Goal: Information Seeking & Learning: Learn about a topic

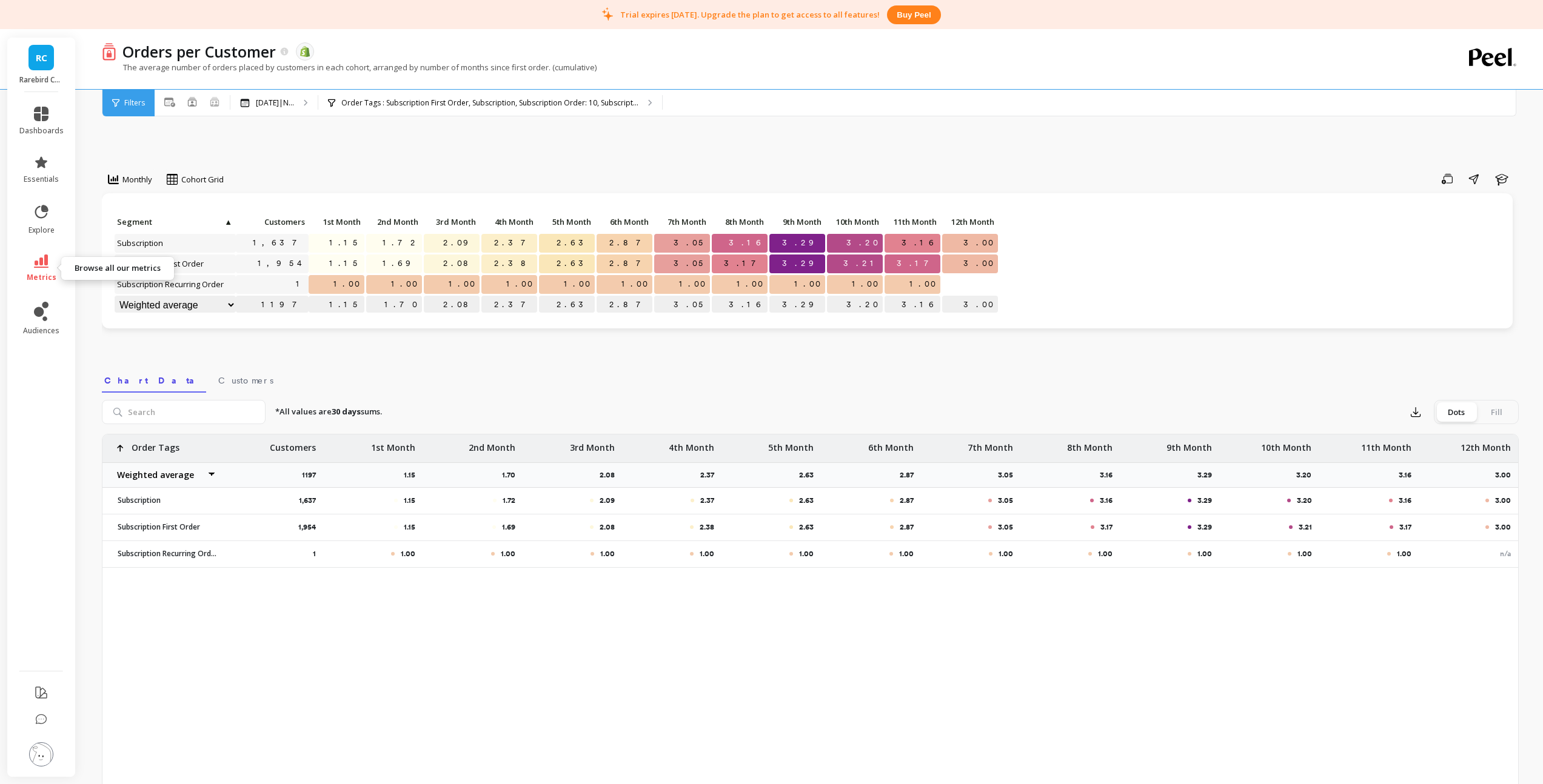
click at [44, 259] on icon at bounding box center [41, 261] width 14 height 13
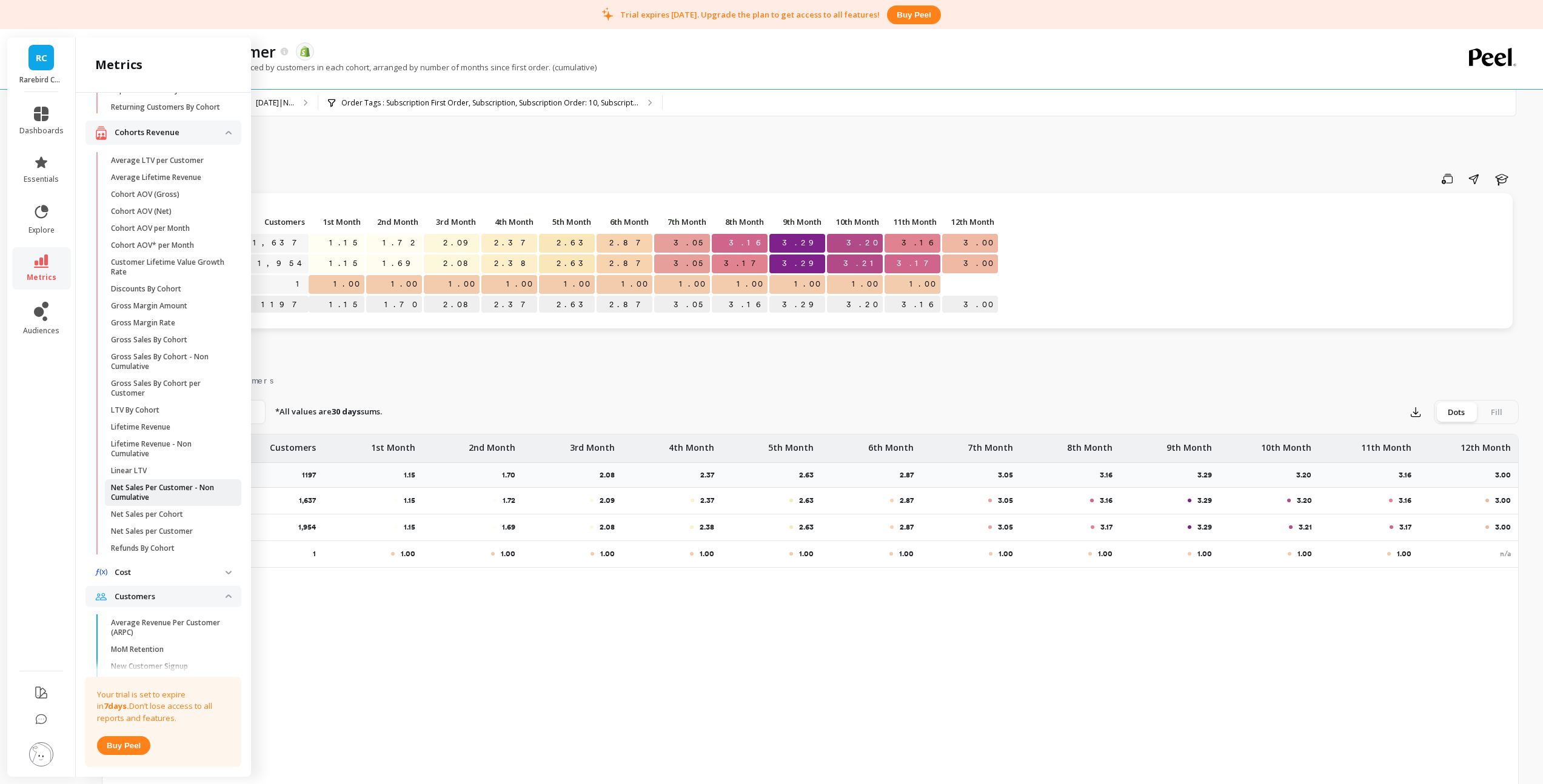
scroll to position [163, 0]
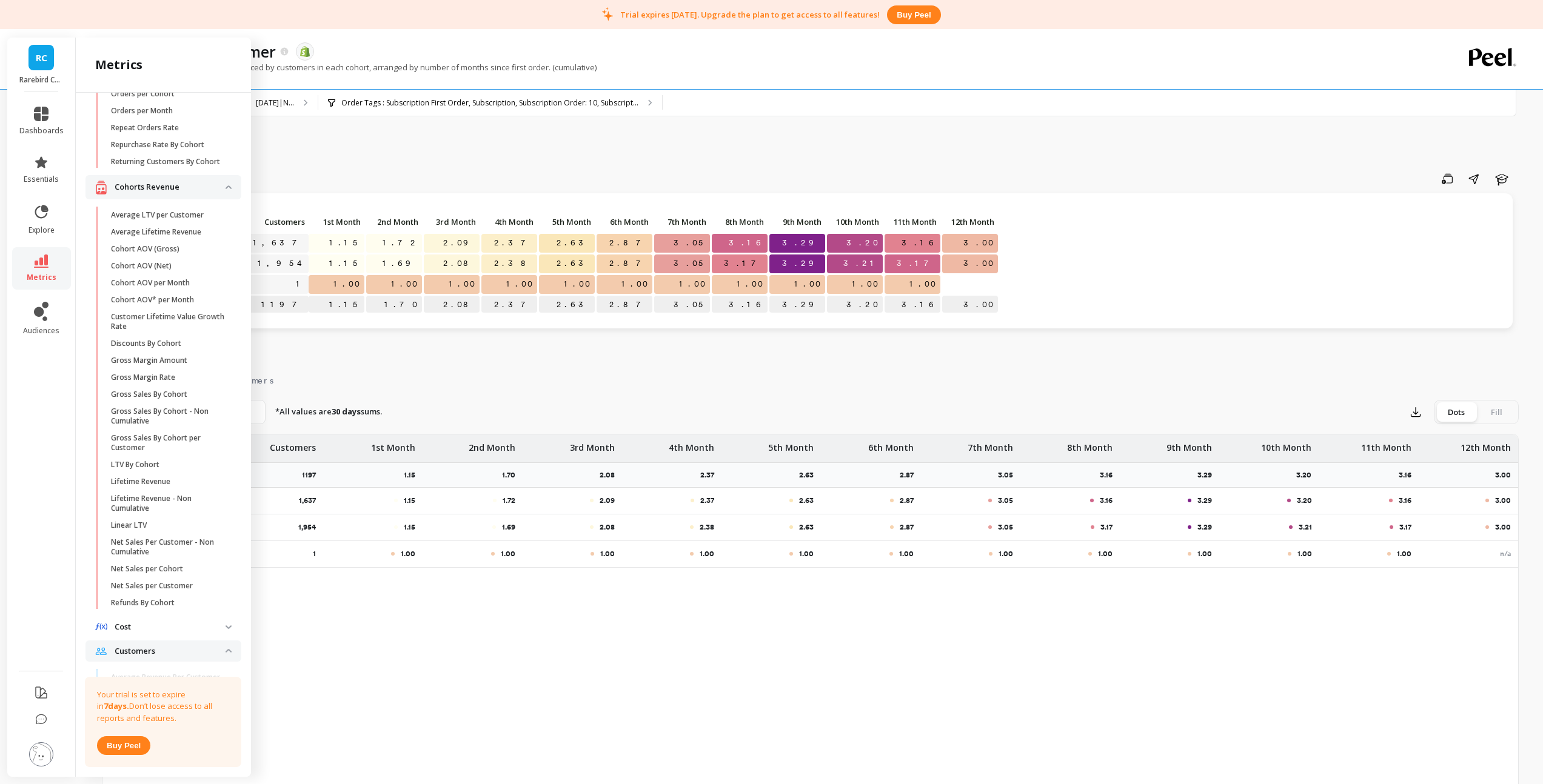
click at [226, 189] on img at bounding box center [229, 188] width 6 height 4
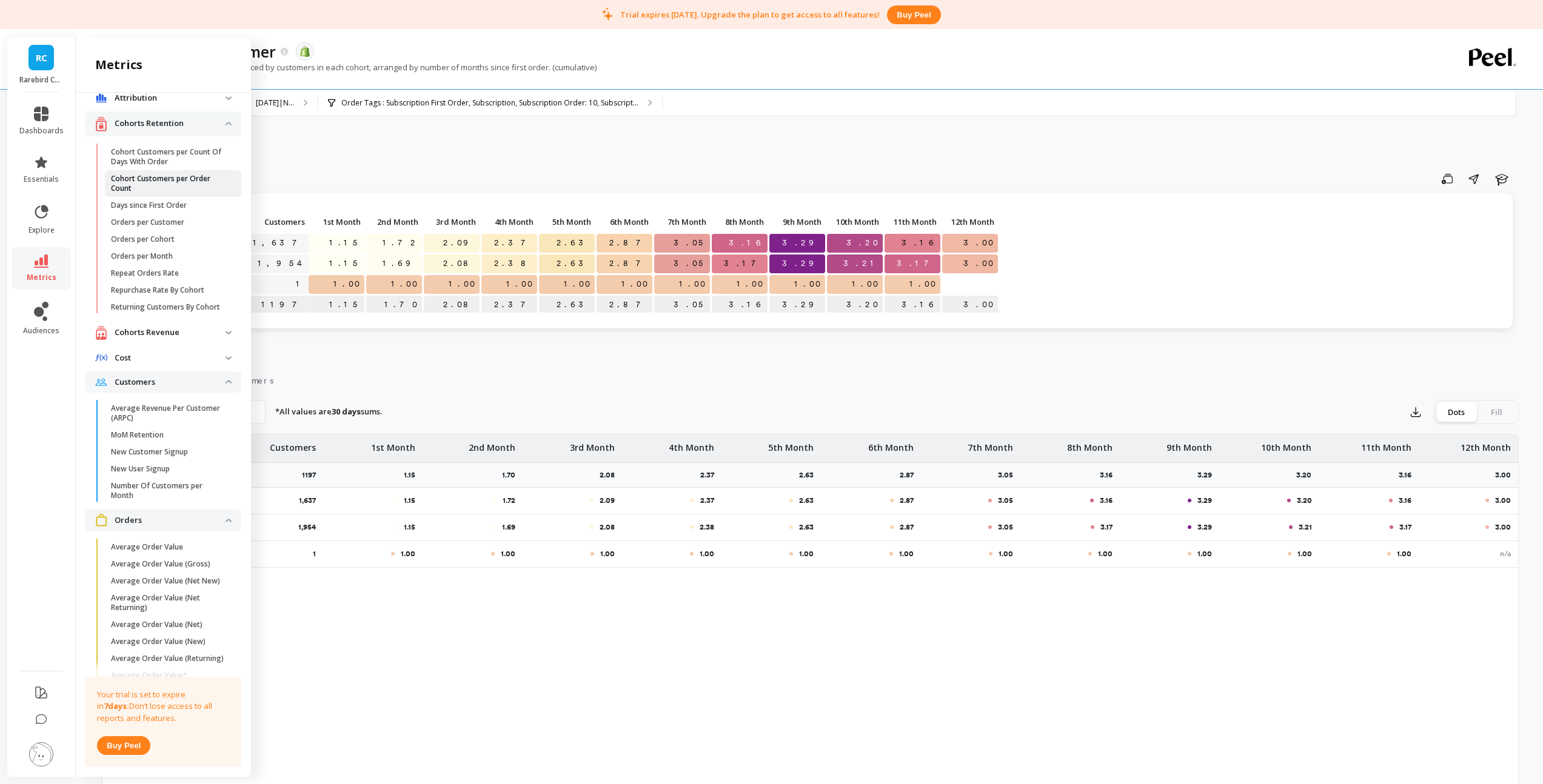
scroll to position [0, 0]
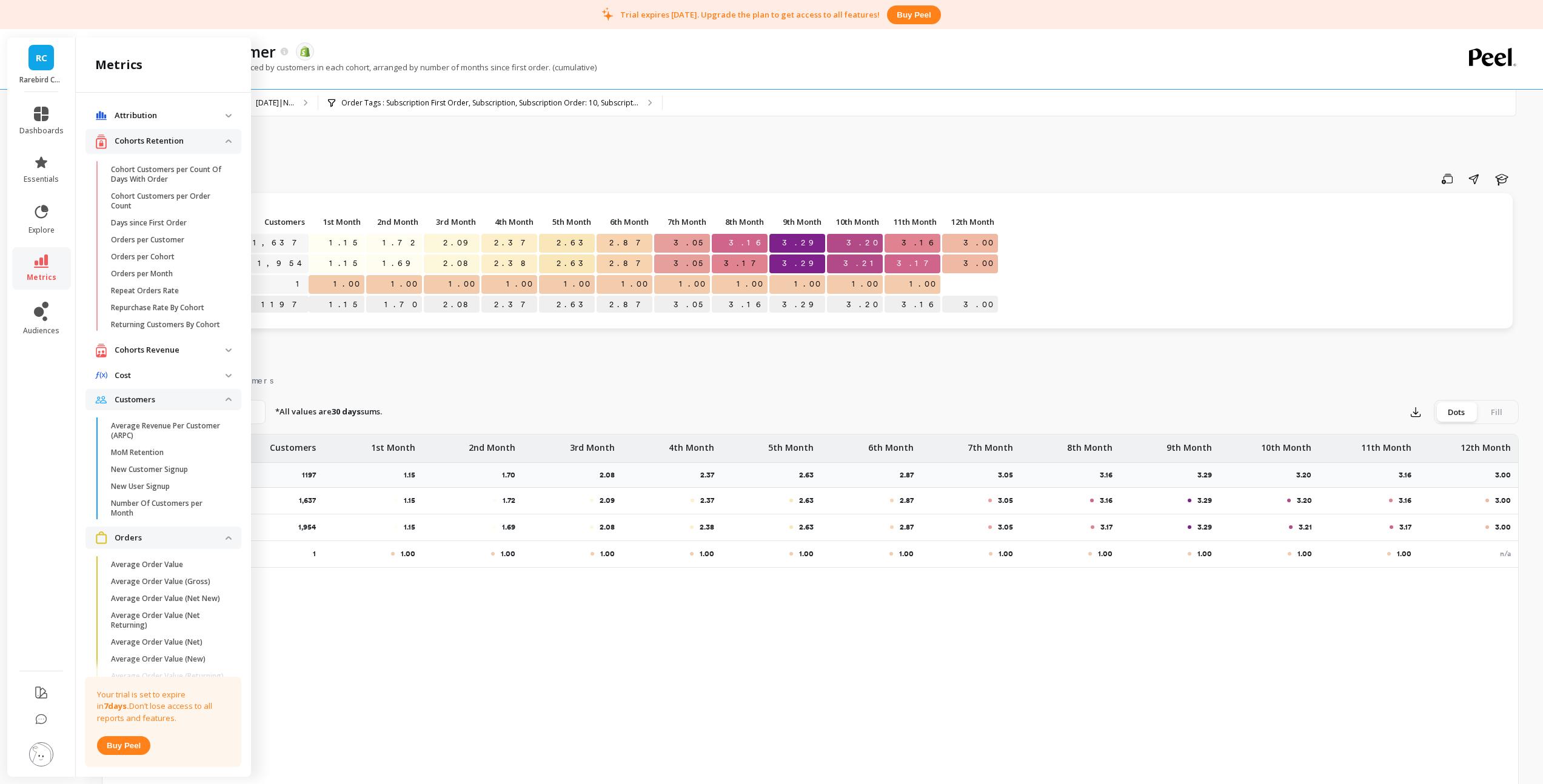
click at [226, 141] on img at bounding box center [229, 141] width 6 height 4
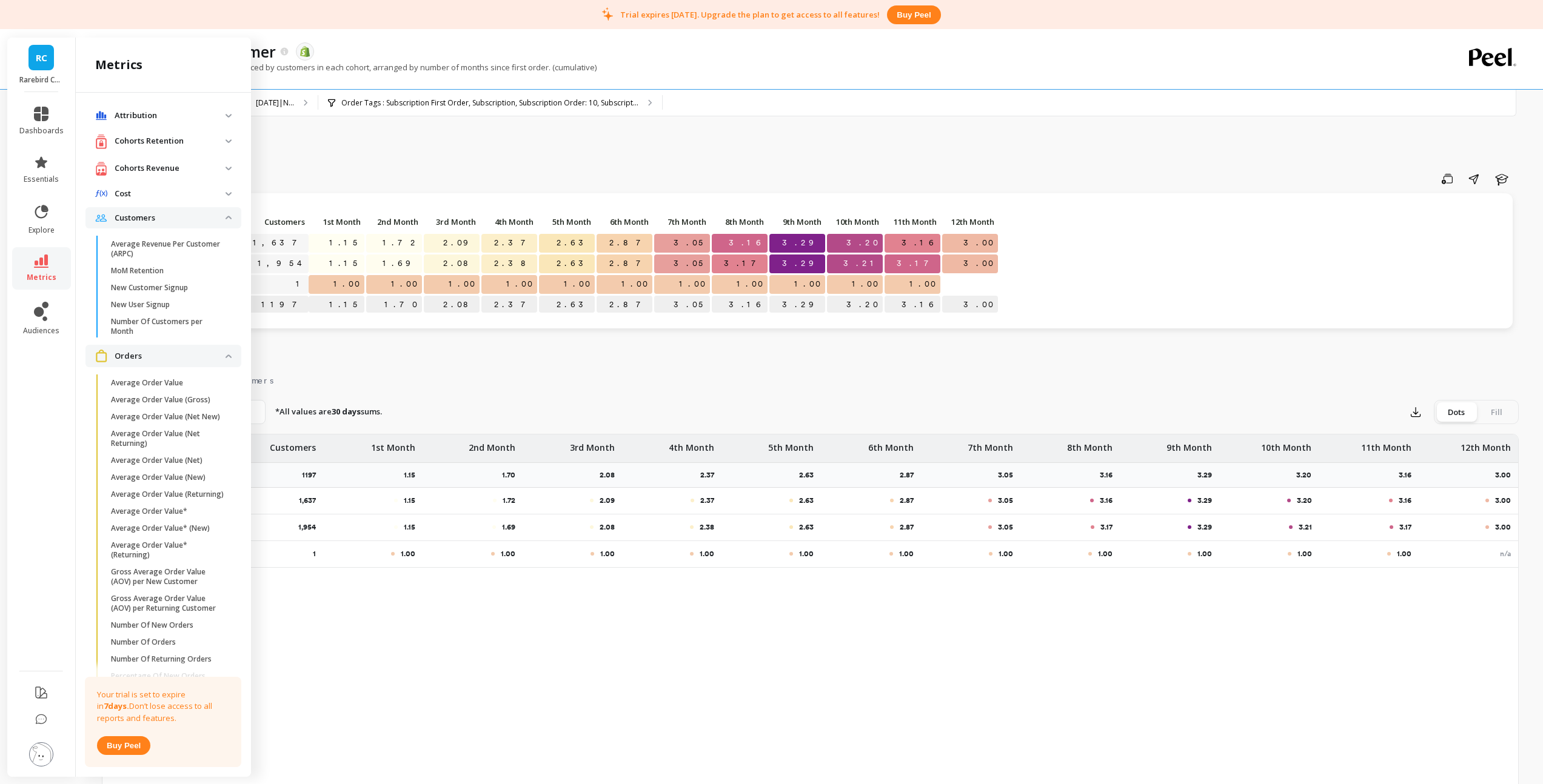
drag, startPoint x: 221, startPoint y: 354, endPoint x: 220, endPoint y: 346, distance: 8.1
click at [226, 354] on img at bounding box center [229, 356] width 6 height 4
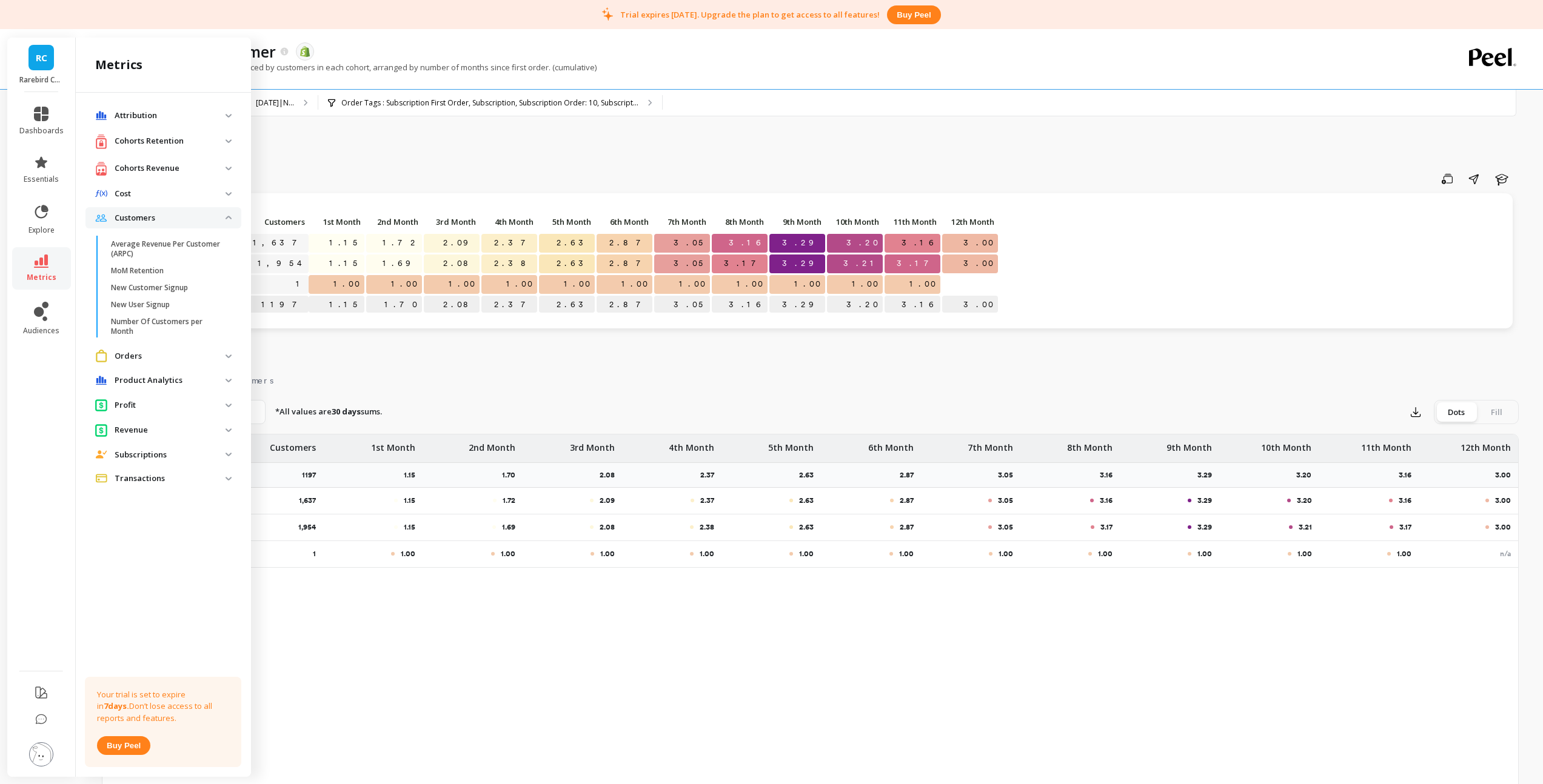
click at [227, 216] on img at bounding box center [229, 218] width 6 height 4
click at [227, 167] on img at bounding box center [229, 169] width 6 height 4
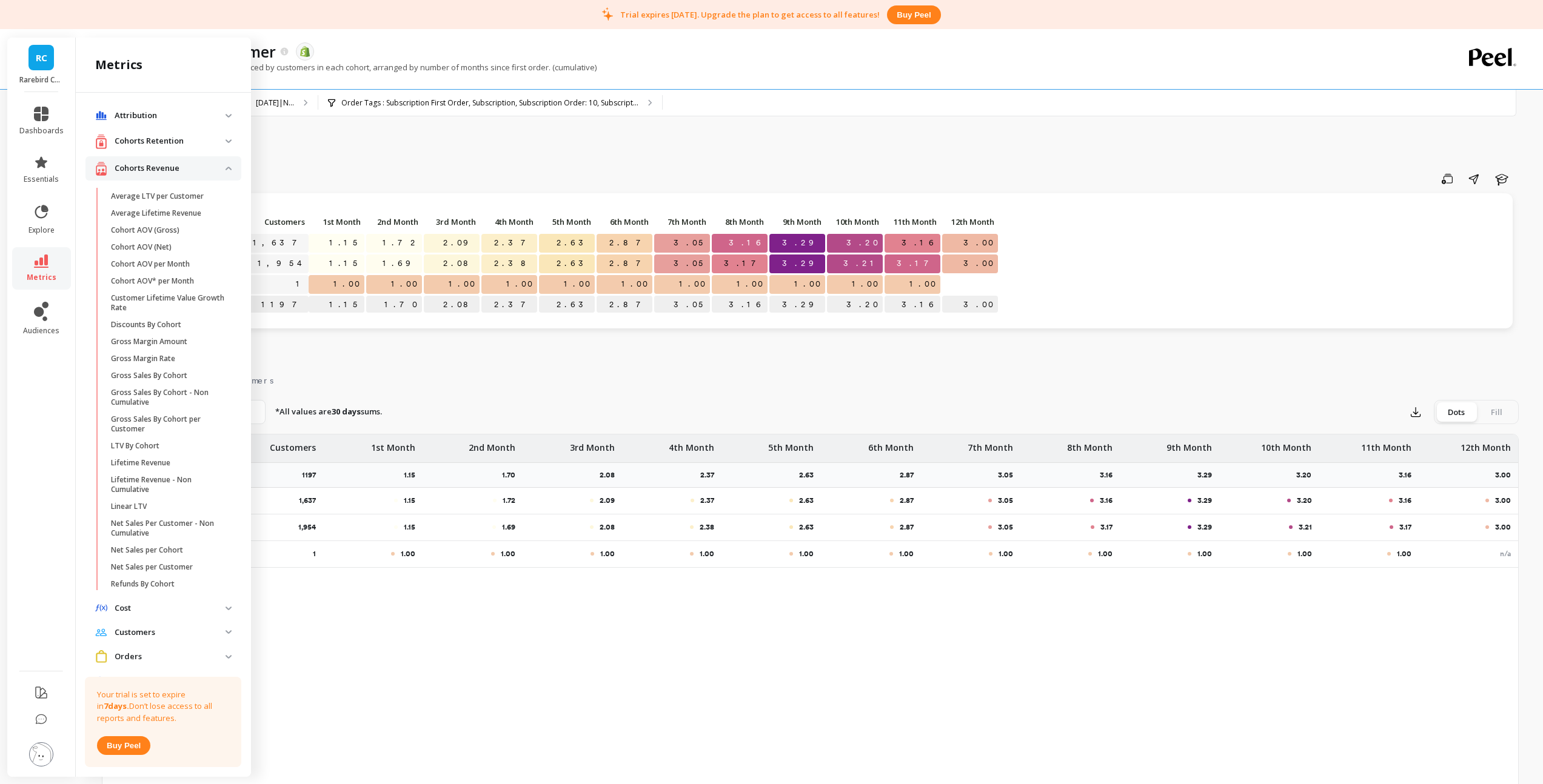
click at [227, 167] on revenue "Cohorts Revenue" at bounding box center [163, 169] width 156 height 25
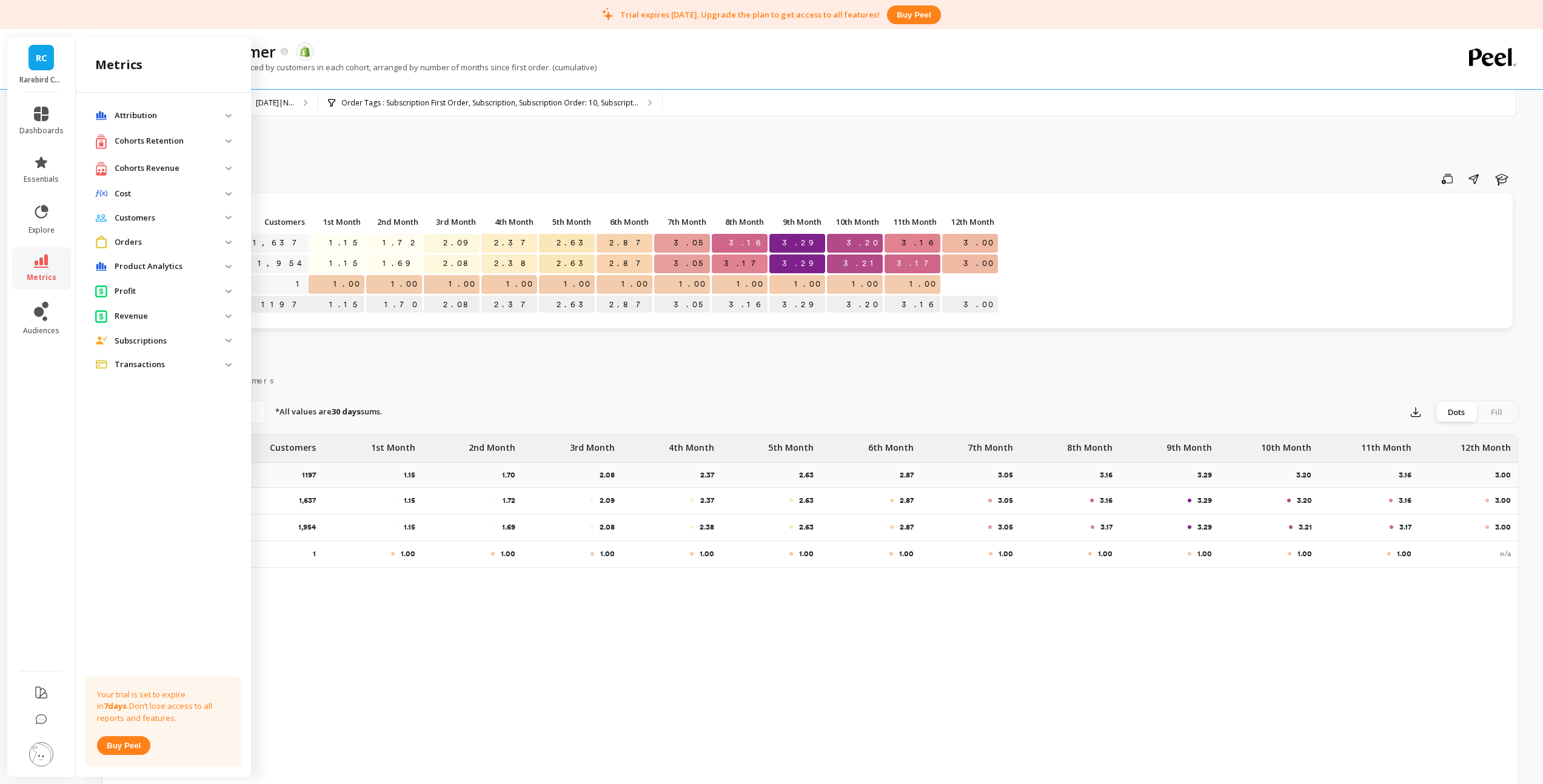
click at [228, 343] on span "Subscriptions" at bounding box center [163, 341] width 156 height 22
click at [229, 342] on img at bounding box center [229, 341] width 6 height 4
click at [228, 218] on img at bounding box center [229, 218] width 6 height 4
click at [223, 248] on div "Orders" at bounding box center [160, 242] width 130 height 13
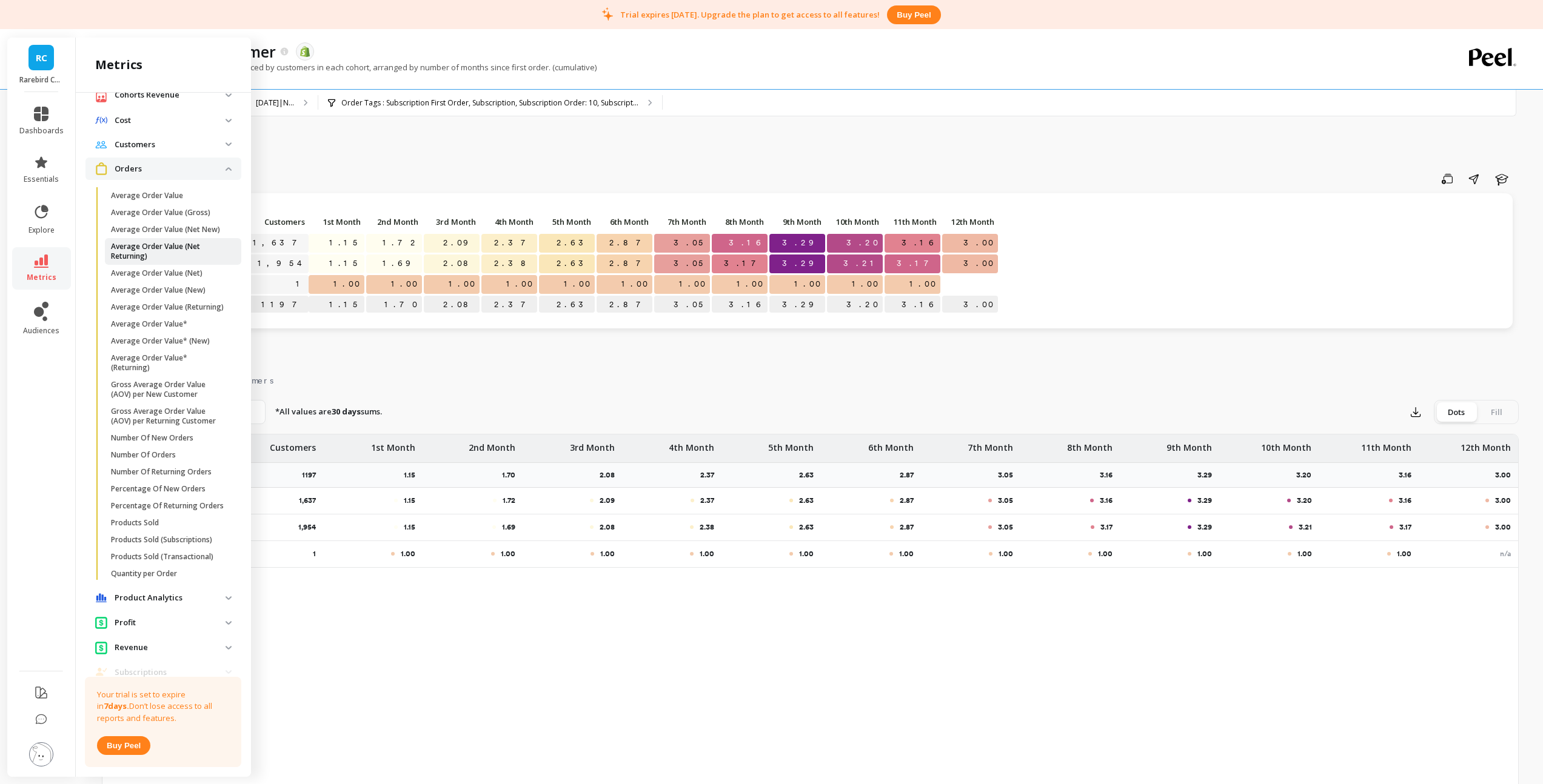
scroll to position [88, 0]
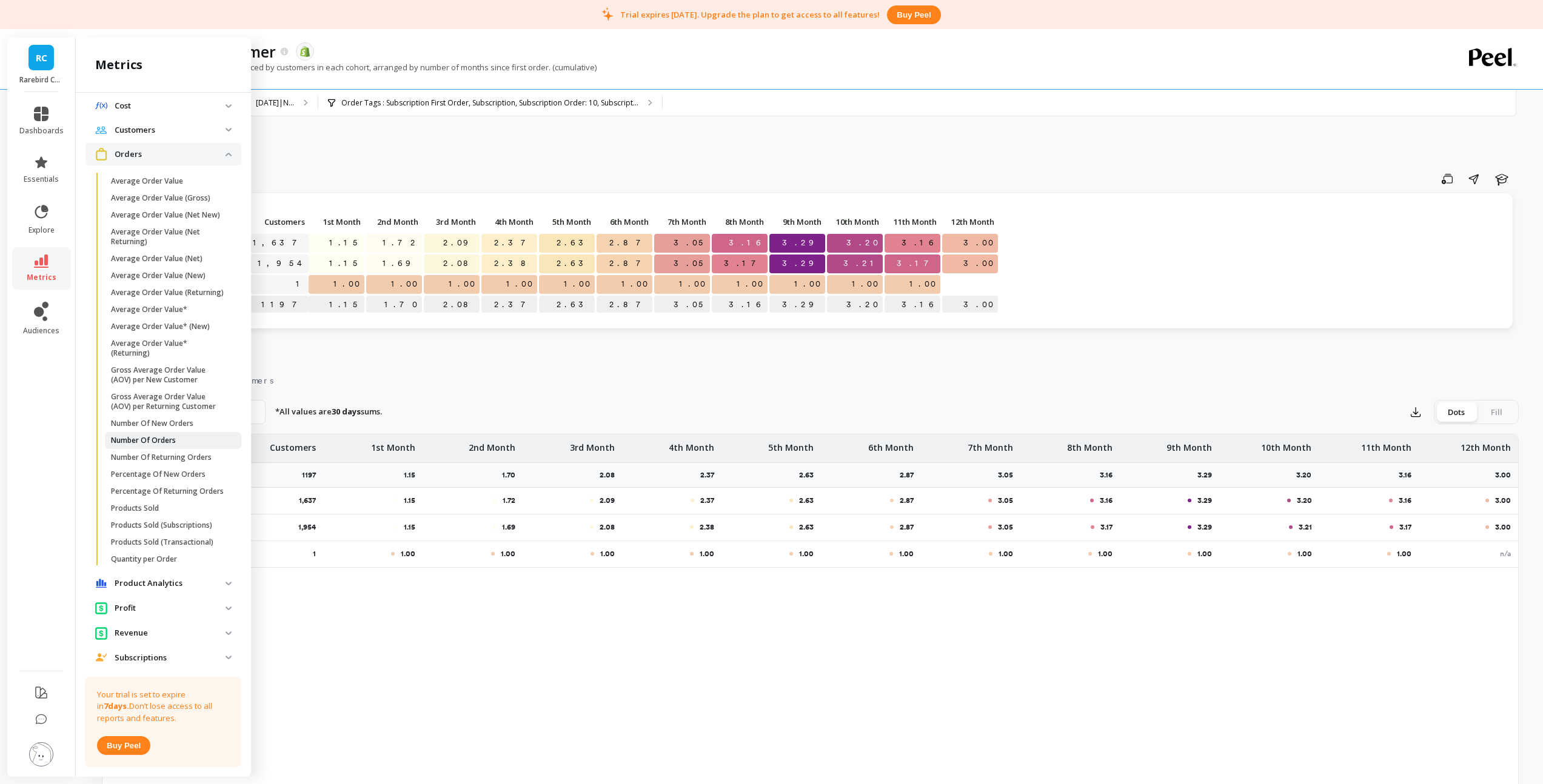
click at [165, 445] on p "Number Of Orders" at bounding box center [143, 441] width 65 height 10
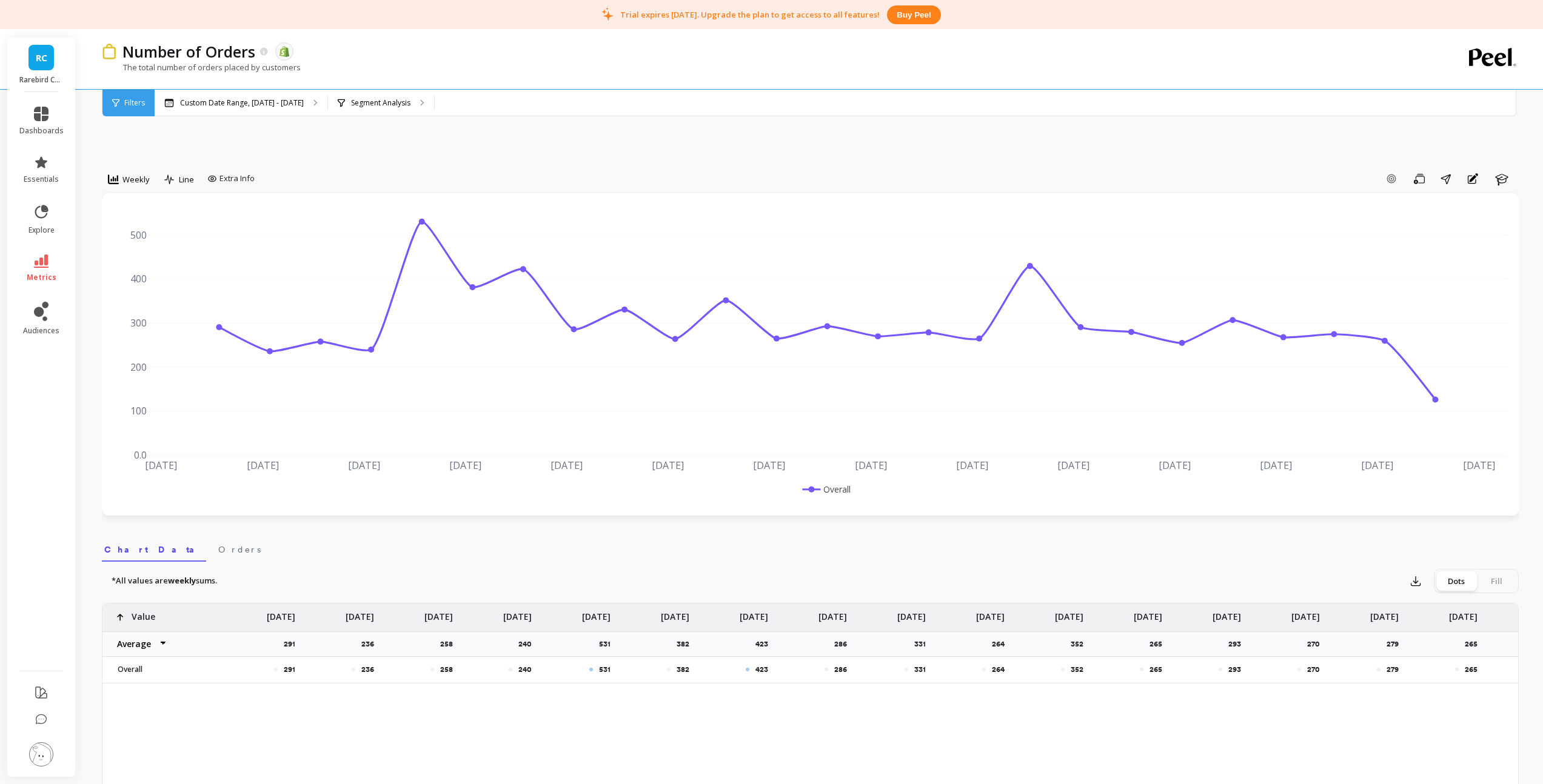
click at [128, 105] on span "Filters" at bounding box center [134, 103] width 21 height 10
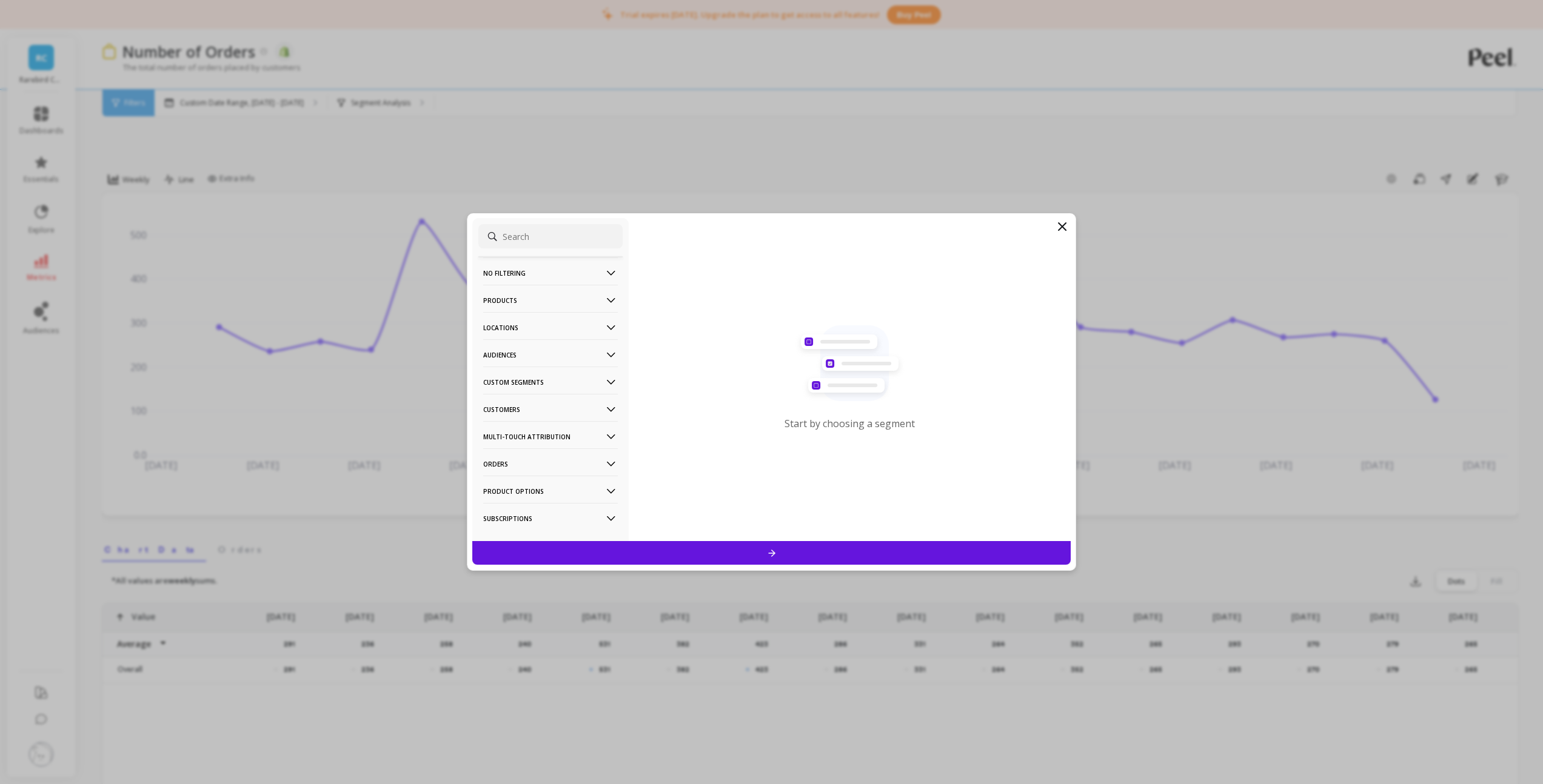
click at [1061, 229] on icon at bounding box center [1062, 226] width 14 height 14
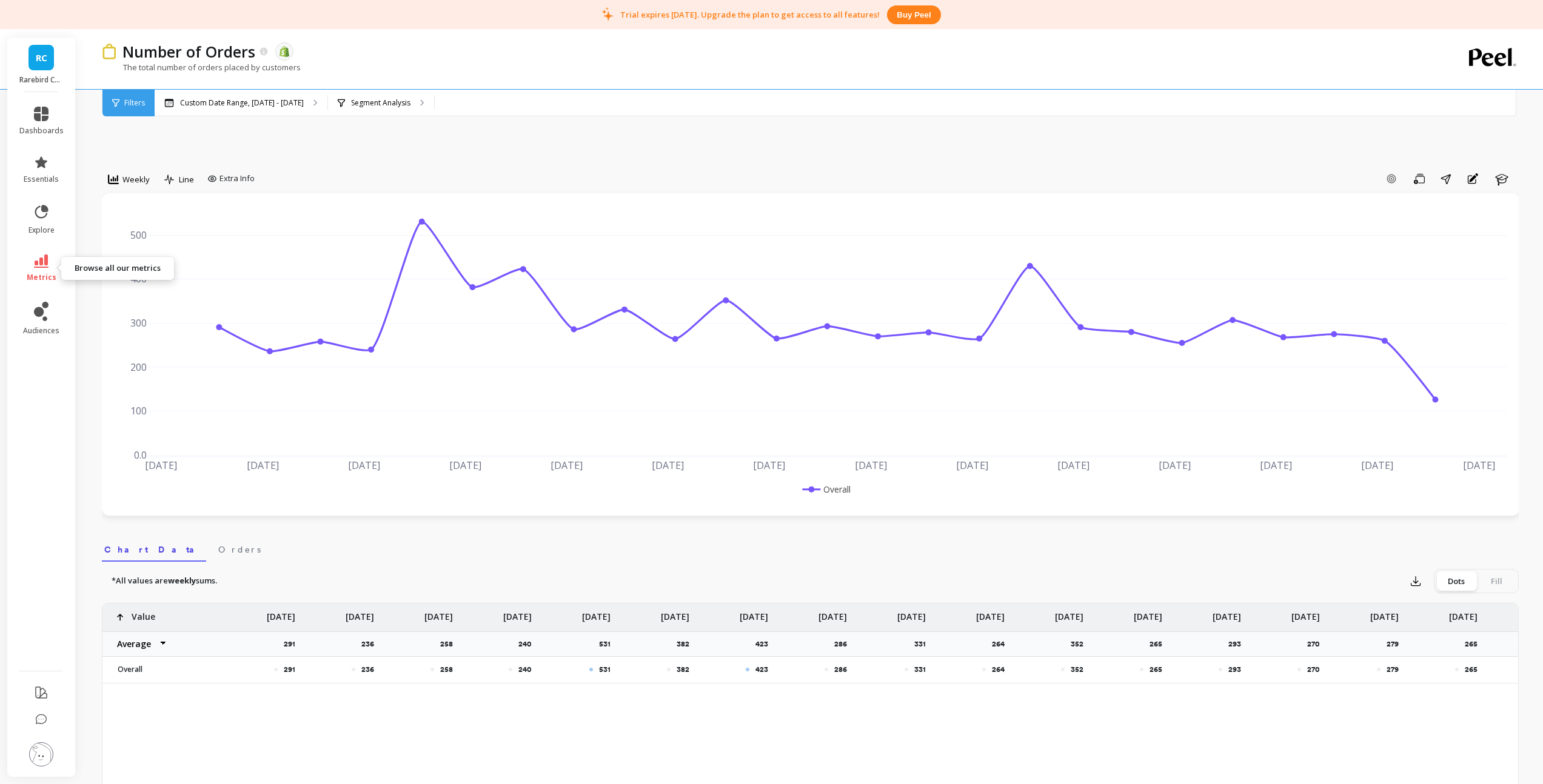
click at [45, 258] on icon at bounding box center [41, 261] width 14 height 13
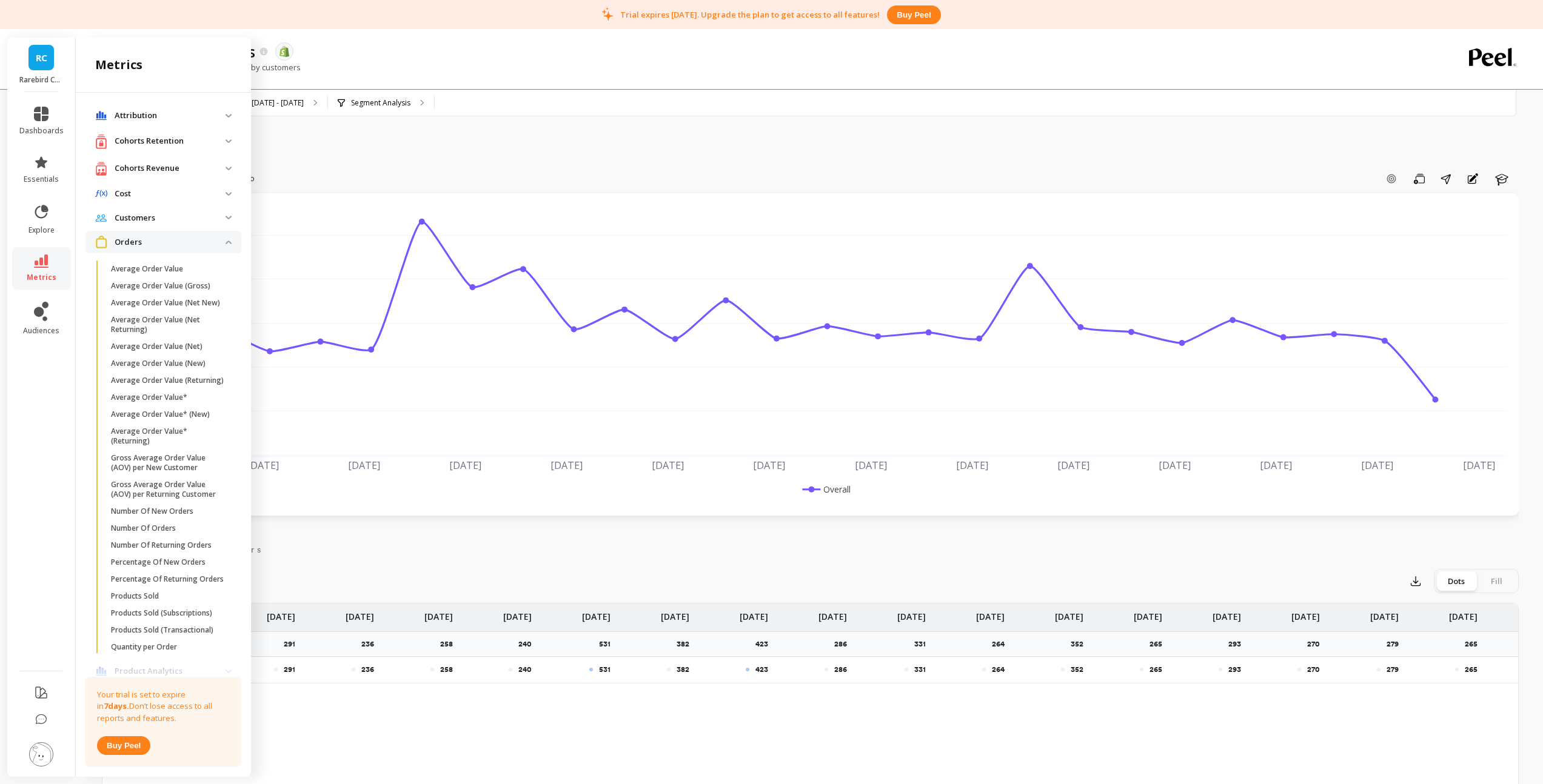
scroll to position [88, 0]
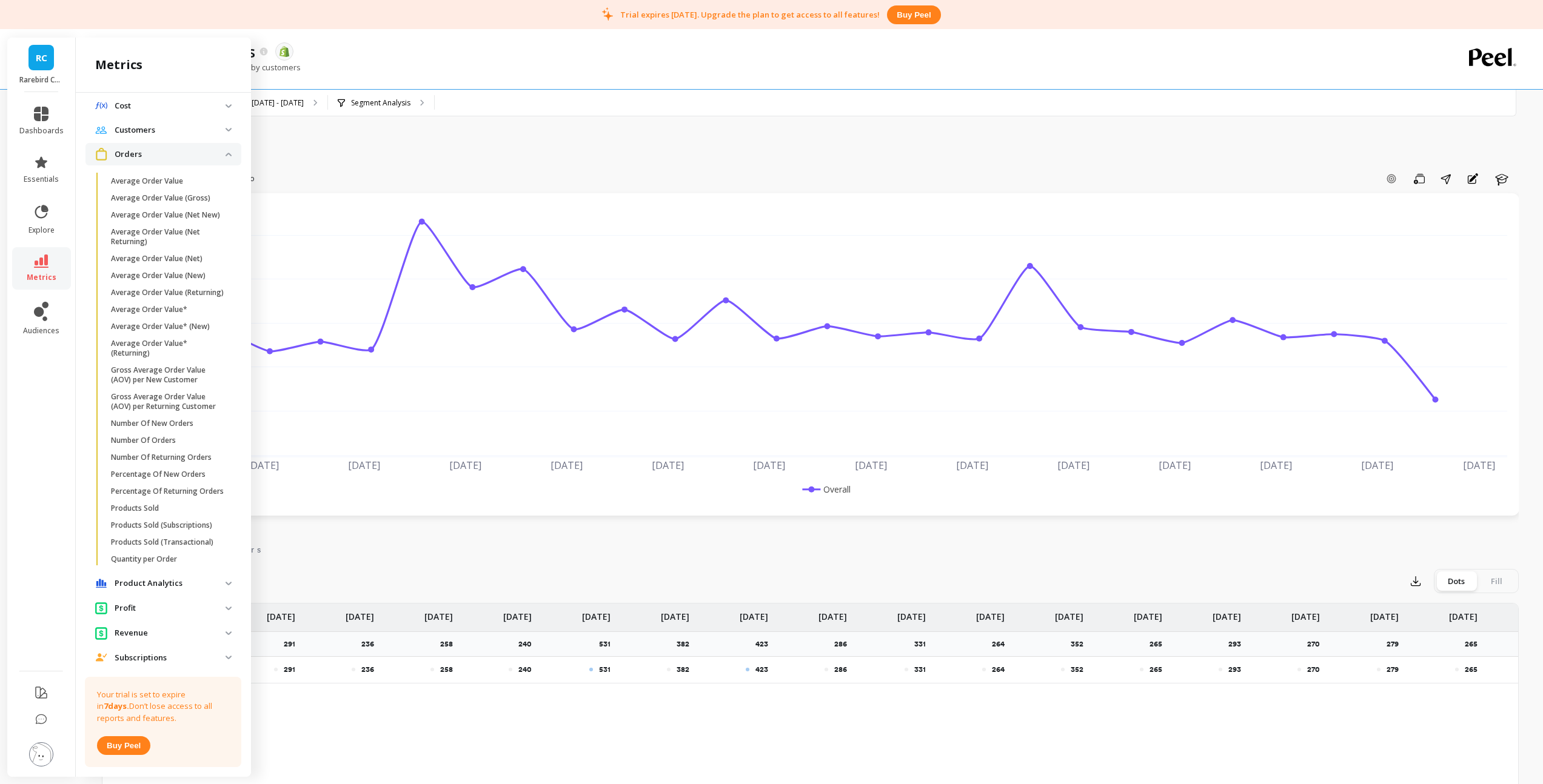
click at [218, 157] on span "Orders" at bounding box center [163, 154] width 156 height 23
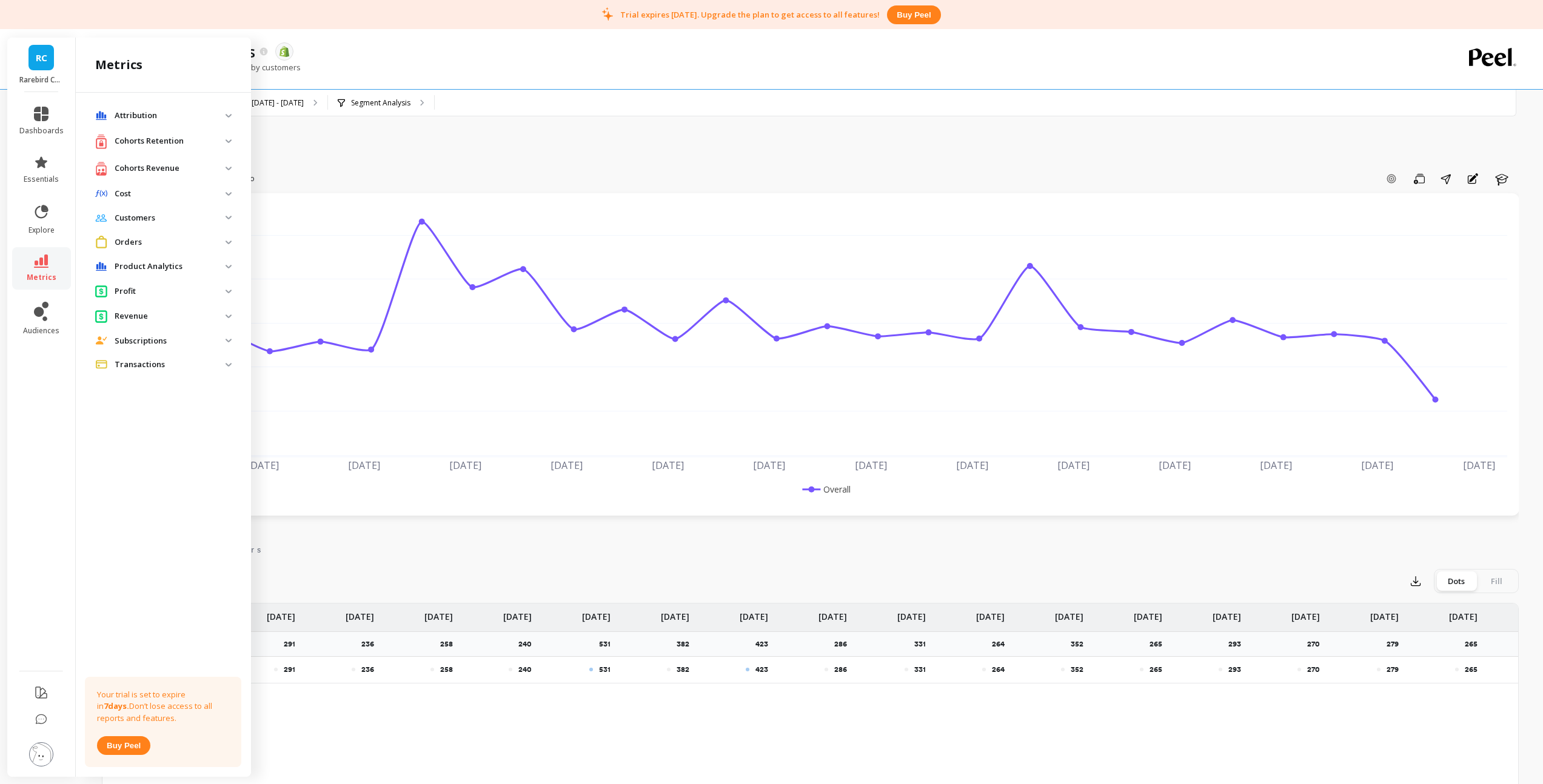
click at [228, 141] on img at bounding box center [229, 141] width 6 height 4
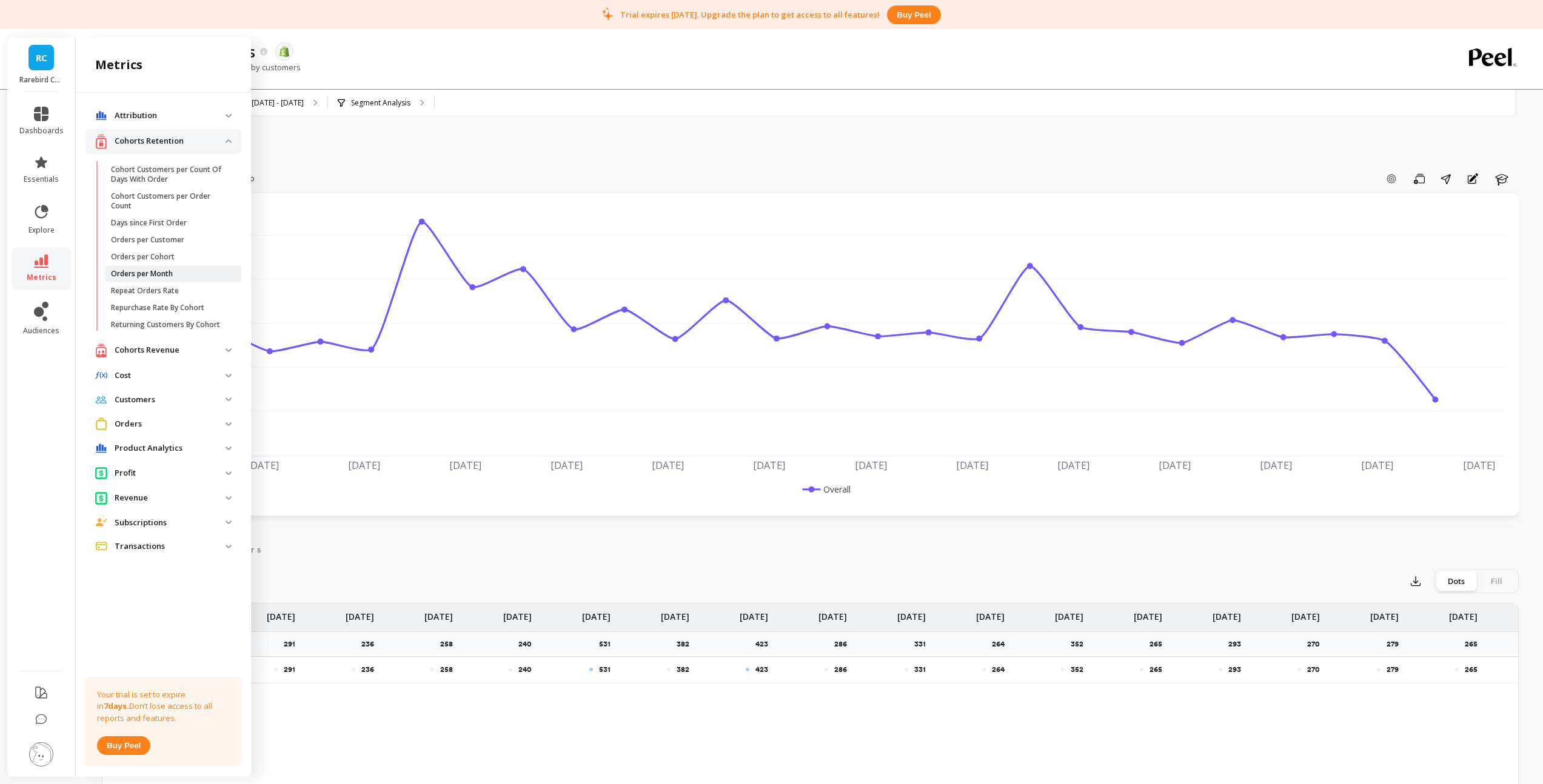
click at [162, 274] on p "Orders per Month" at bounding box center [141, 274] width 62 height 10
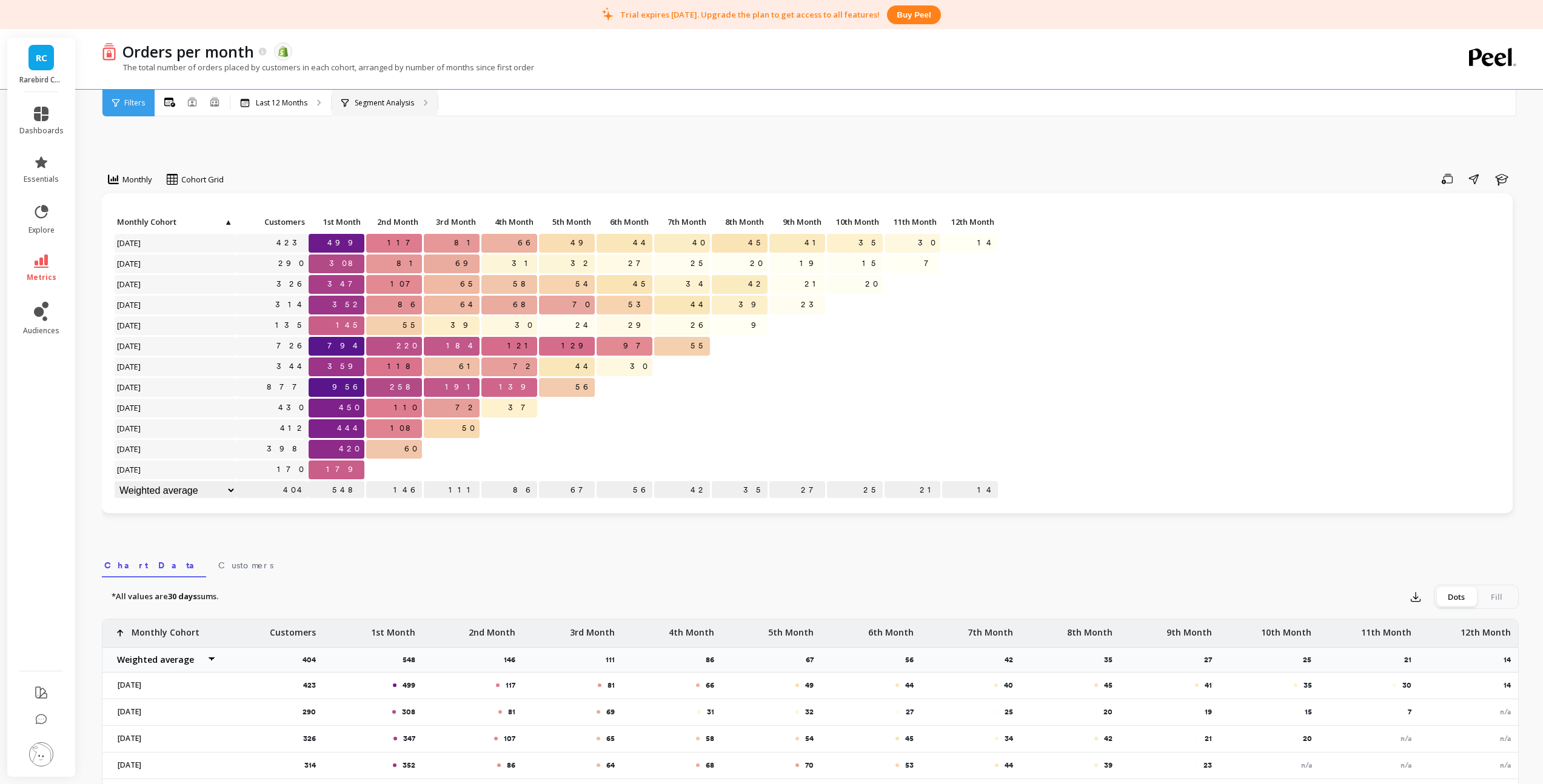
click at [385, 106] on p "Segment Analysis" at bounding box center [384, 103] width 59 height 10
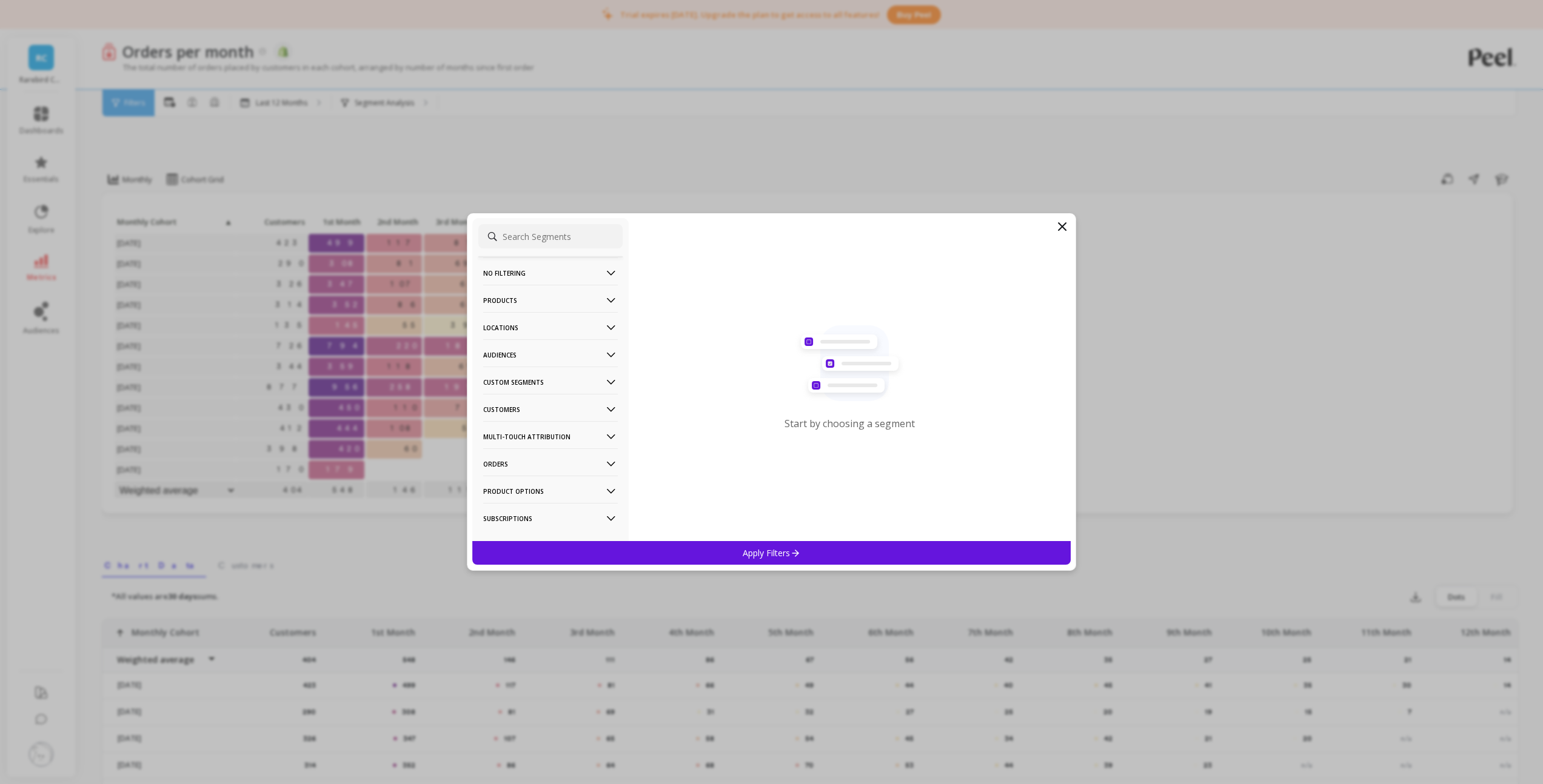
click at [604, 385] on Segments-icon at bounding box center [610, 382] width 13 height 13
click at [604, 381] on Segments-icon at bounding box center [610, 382] width 13 height 13
click at [604, 412] on icon at bounding box center [610, 410] width 13 height 13
click at [527, 493] on p "Subscriptions" at bounding box center [510, 496] width 50 height 11
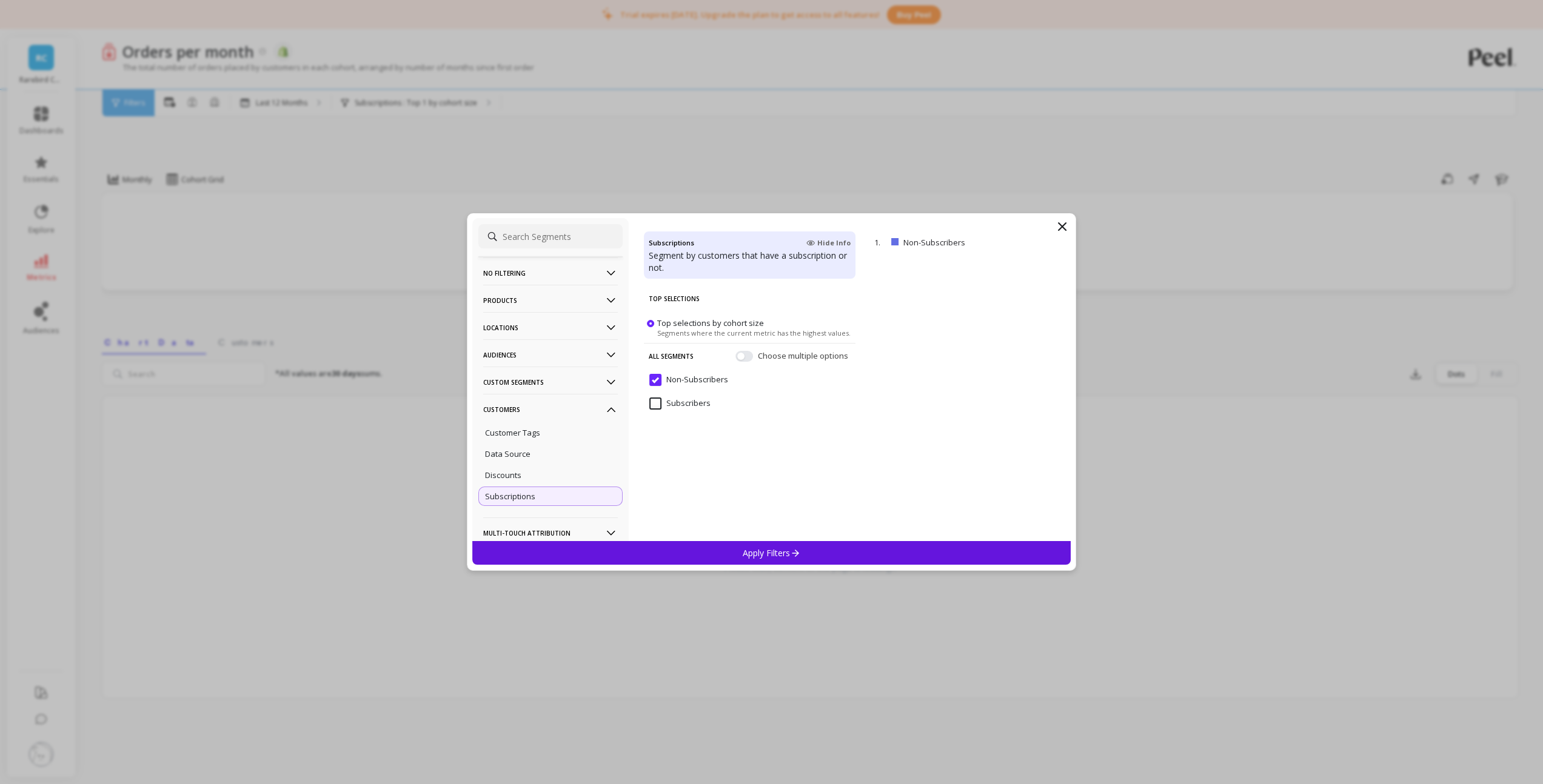
click at [683, 401] on input "Subscribers" at bounding box center [680, 403] width 61 height 12
click at [731, 551] on div "Apply Filters" at bounding box center [772, 553] width 599 height 24
